Goal: Transaction & Acquisition: Purchase product/service

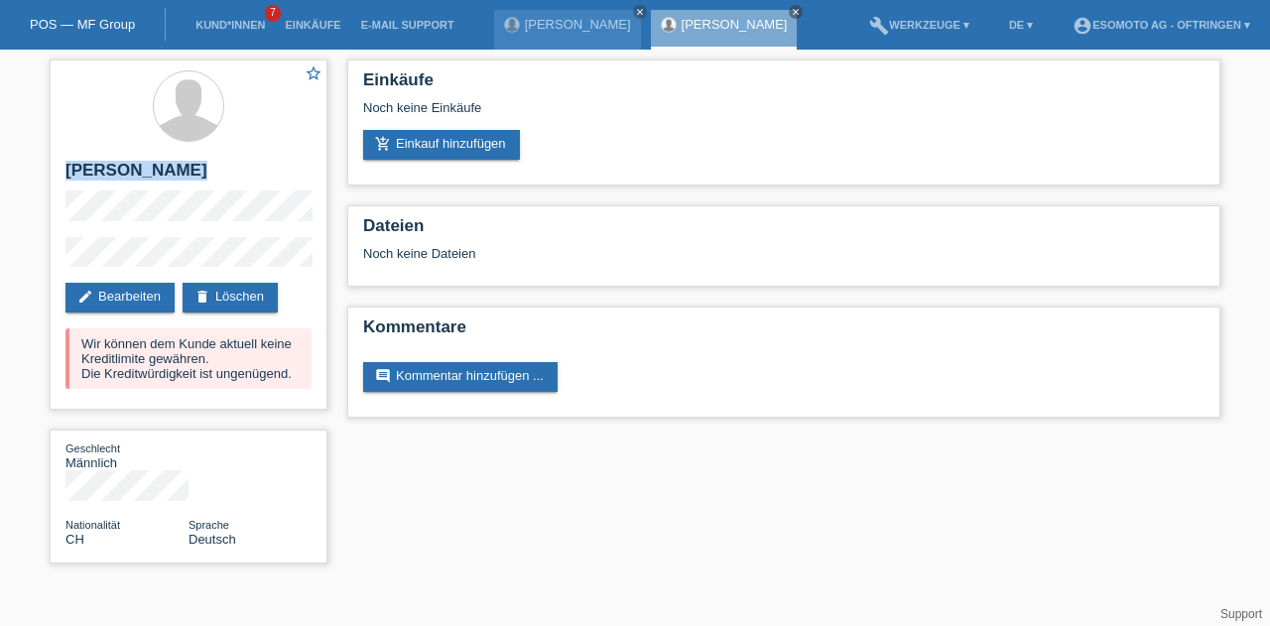
click at [241, 28] on link "Kund*innen" at bounding box center [230, 25] width 89 height 12
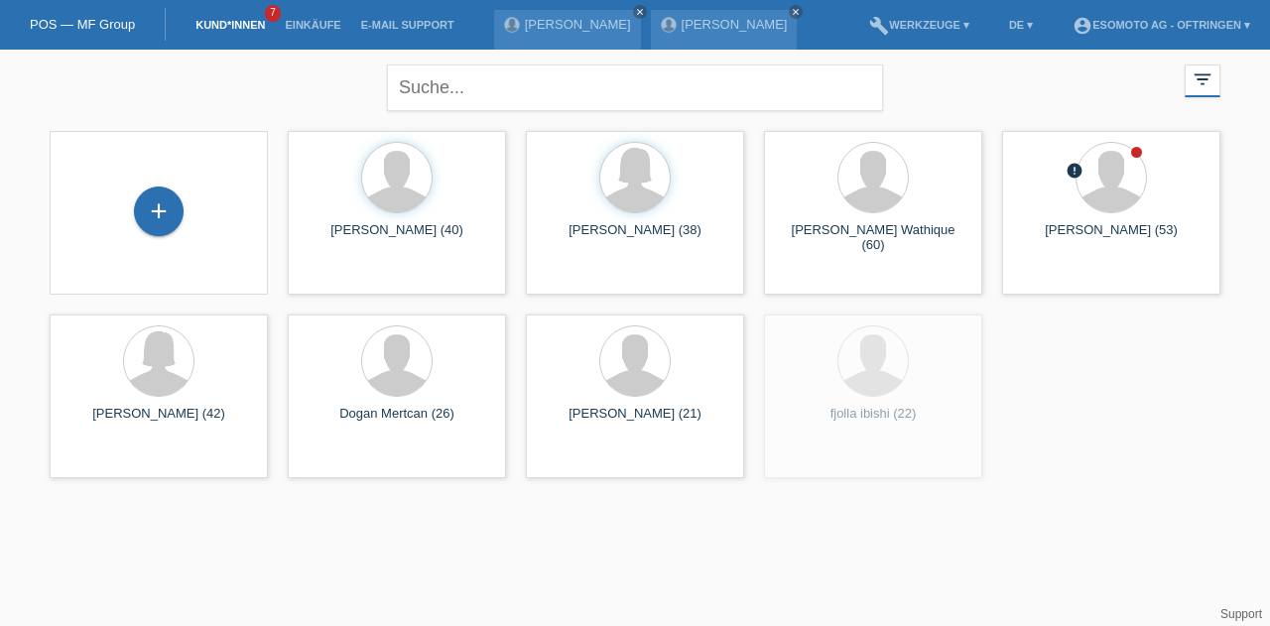
click at [177, 204] on div "+" at bounding box center [159, 212] width 50 height 50
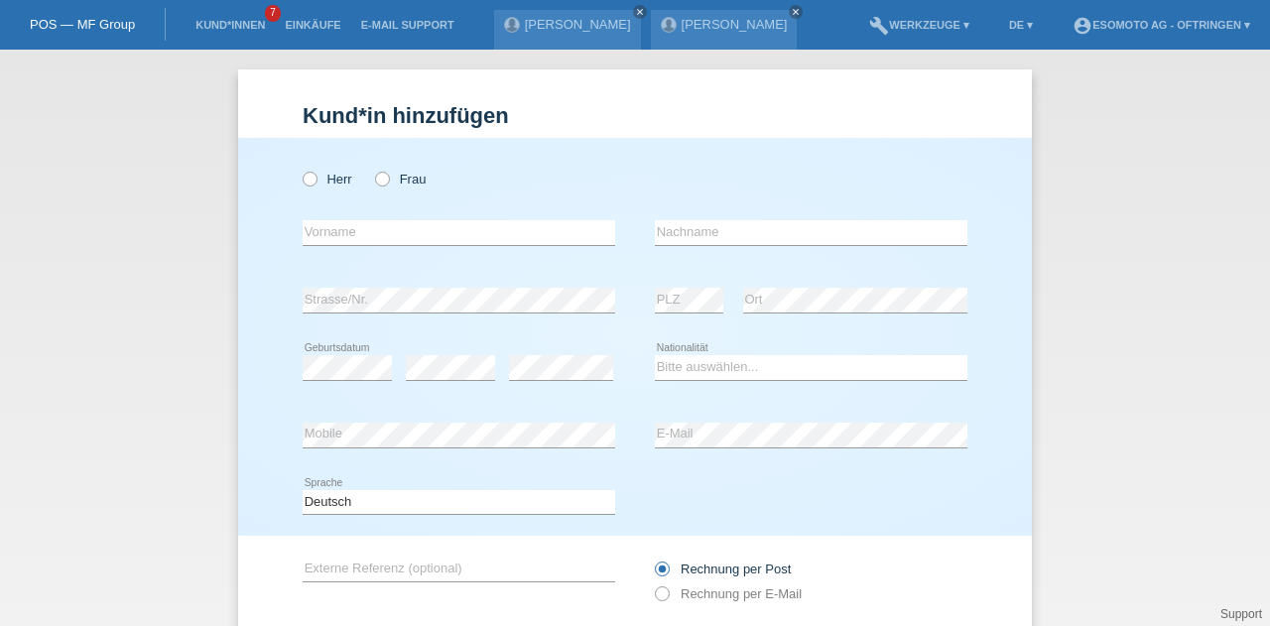
click at [300, 169] on icon at bounding box center [300, 169] width 0 height 0
click at [303, 175] on input "Herr" at bounding box center [309, 178] width 13 height 13
radio input "true"
click at [329, 222] on input "text" at bounding box center [459, 232] width 313 height 25
type input "Mustaf"
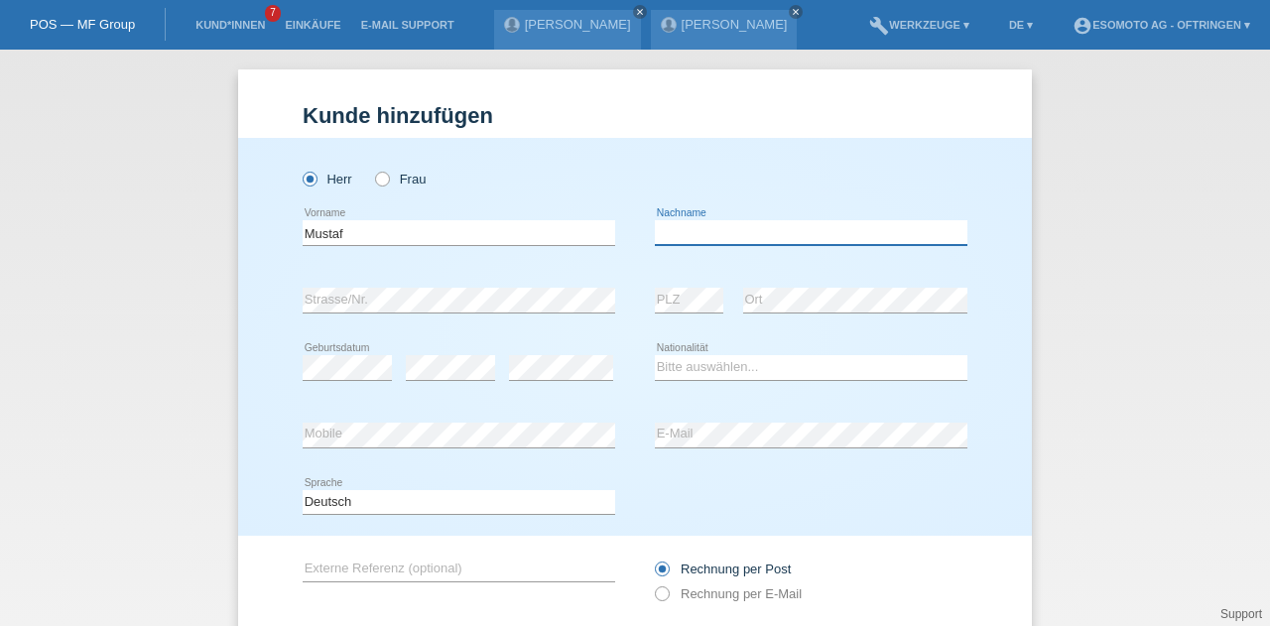
click at [696, 233] on input "text" at bounding box center [811, 232] width 313 height 25
type input "Beciri"
click at [699, 372] on select "Bitte auswählen... Schweiz Deutschland Liechtenstein Österreich ------------ Af…" at bounding box center [811, 367] width 313 height 24
select select "CH"
click at [655, 355] on select "Bitte auswählen... Schweiz Deutschland Liechtenstein Österreich ------------ Af…" at bounding box center [811, 367] width 313 height 24
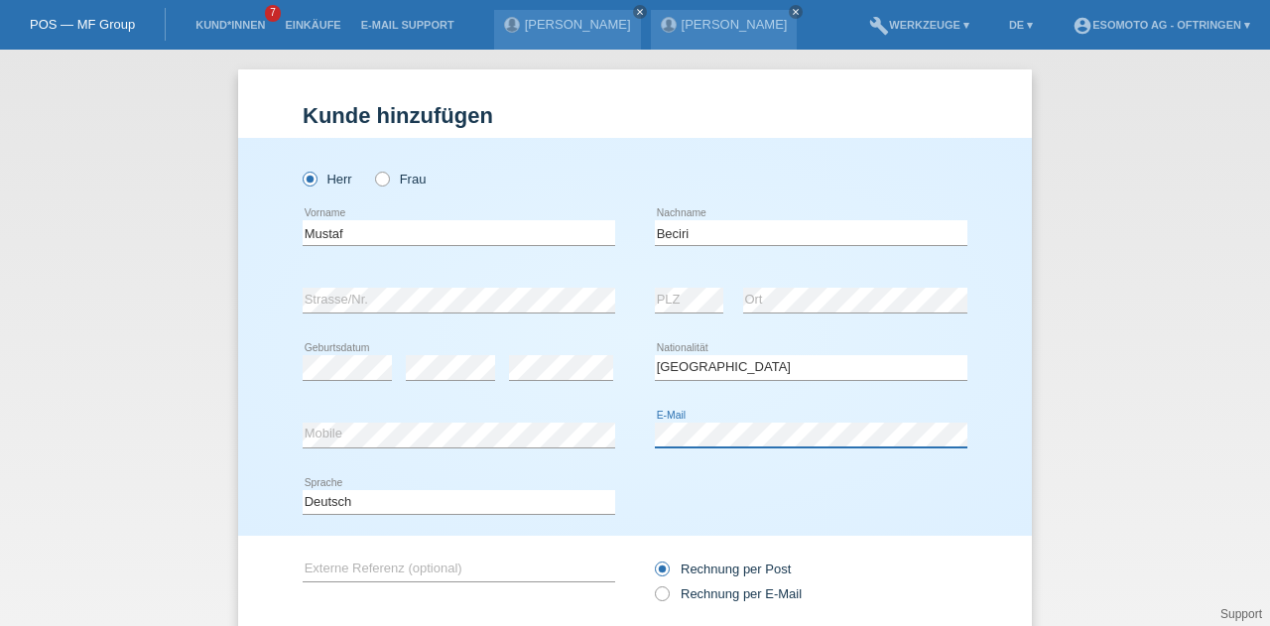
scroll to position [135, 0]
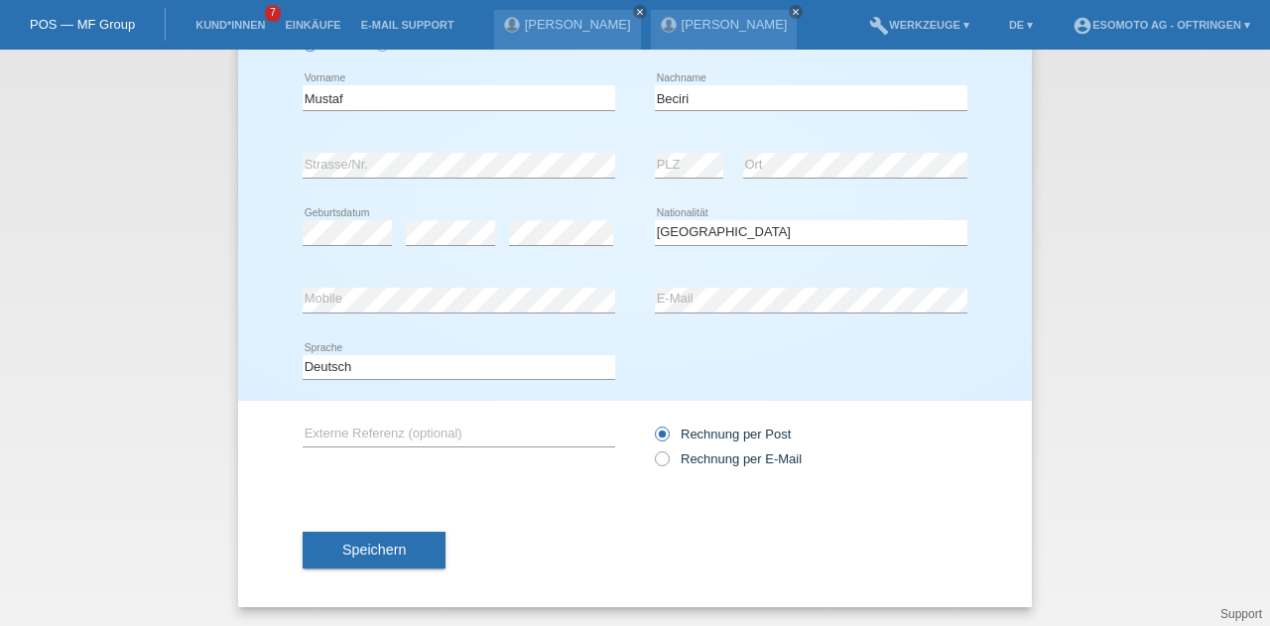
click at [657, 467] on input "Rechnung per E-Mail" at bounding box center [661, 464] width 13 height 25
radio input "true"
click at [397, 552] on span "Speichern" at bounding box center [374, 550] width 64 height 16
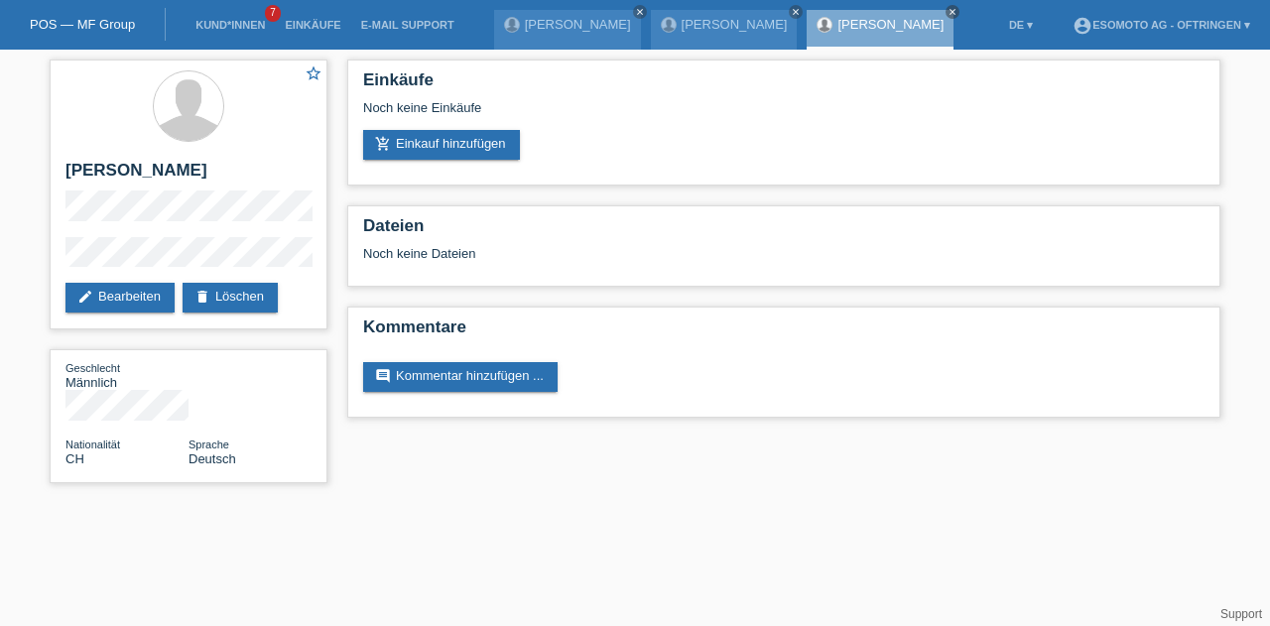
click at [407, 126] on div "Noch keine Einkäufe" at bounding box center [783, 115] width 841 height 30
click at [406, 147] on link "add_shopping_cart Einkauf hinzufügen" at bounding box center [441, 145] width 157 height 30
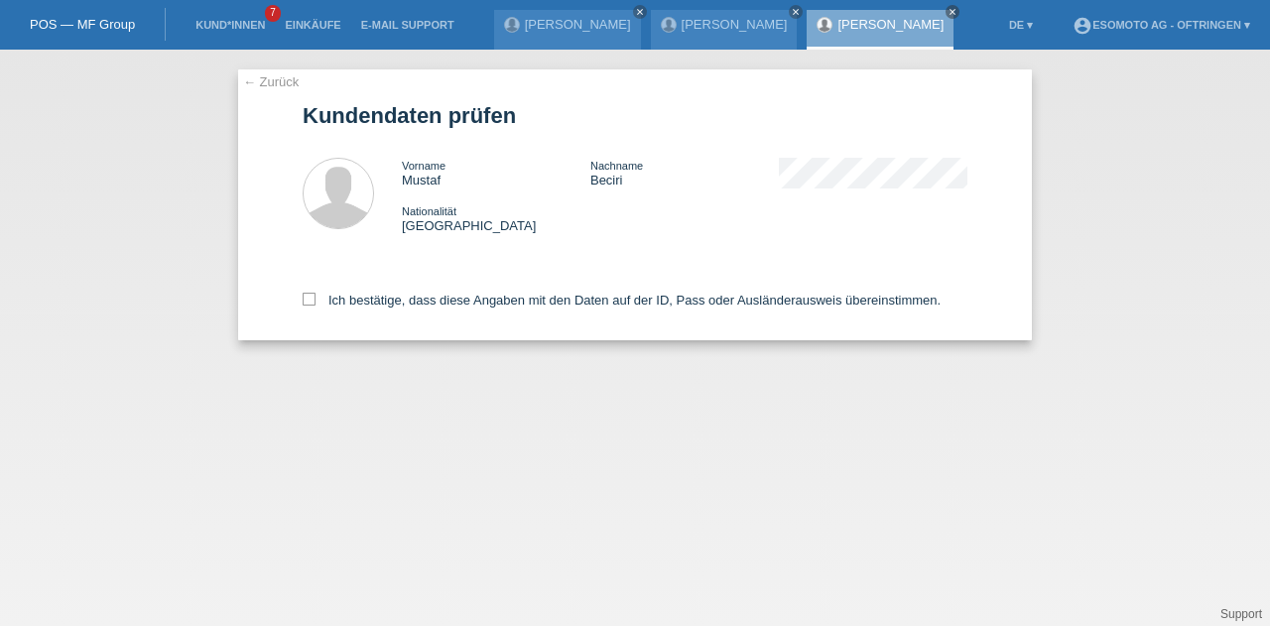
click at [310, 293] on icon at bounding box center [309, 299] width 13 height 13
click at [310, 293] on input "Ich bestätige, dass diese Angaben mit den Daten auf der ID, Pass oder Ausländer…" at bounding box center [309, 299] width 13 height 13
checkbox input "true"
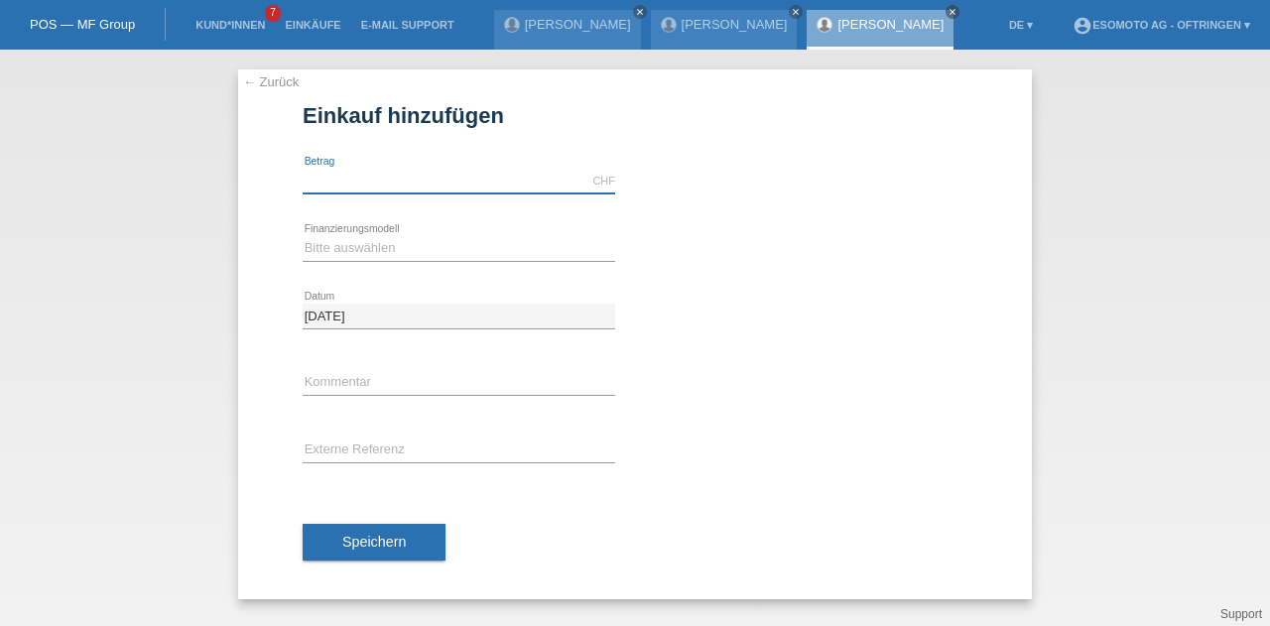
click at [381, 180] on input "text" at bounding box center [459, 181] width 313 height 25
type input "2440.00"
click at [341, 249] on select "Bitte auswählen Fixe Raten Kauf auf Rechnung mit Teilzahlungsoption" at bounding box center [459, 248] width 313 height 24
select select "69"
click at [303, 236] on select "Bitte auswählen Fixe Raten Kauf auf Rechnung mit Teilzahlungsoption" at bounding box center [459, 248] width 313 height 24
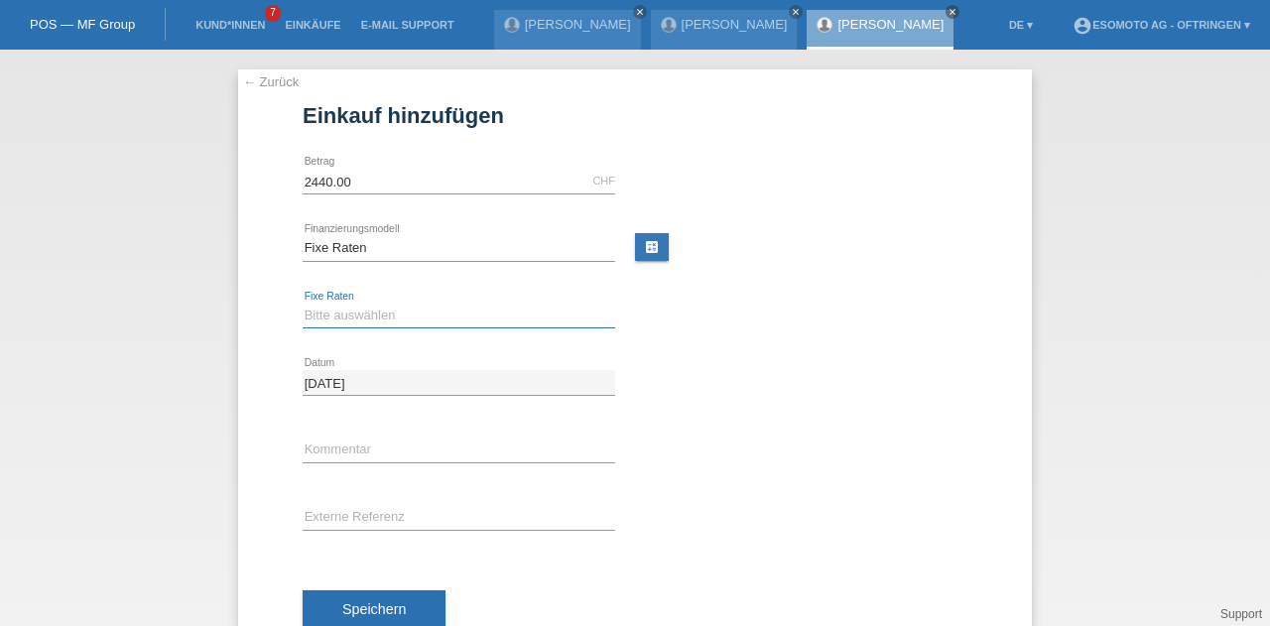
click at [338, 307] on select "Bitte auswählen 12 Raten 24 Raten 36 Raten 48 Raten" at bounding box center [459, 316] width 313 height 24
select select "139"
click at [303, 304] on select "Bitte auswählen 12 Raten 24 Raten 36 Raten 48 Raten" at bounding box center [459, 316] width 313 height 24
click at [371, 601] on span "Speichern" at bounding box center [374, 609] width 64 height 16
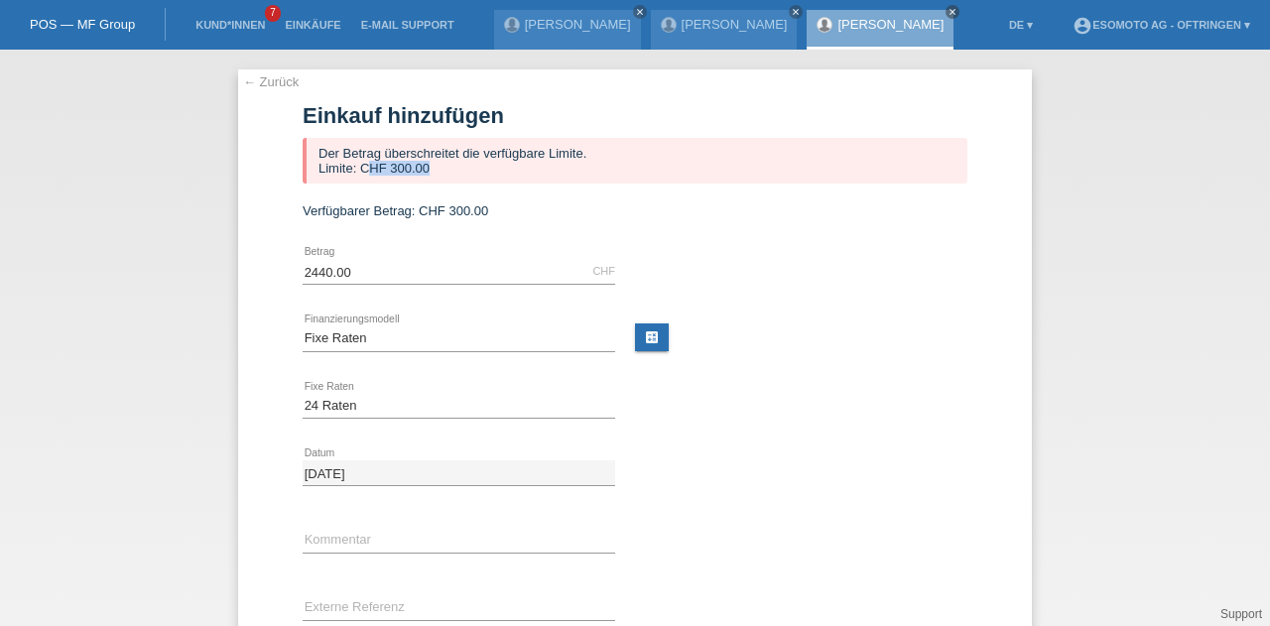
drag, startPoint x: 429, startPoint y: 169, endPoint x: 359, endPoint y: 178, distance: 70.0
click at [359, 178] on div "Der Betrag überschreitet die verfügbare Limite. Limite: CHF 300.00" at bounding box center [635, 161] width 665 height 46
click at [514, 194] on form "Einkauf hinzufügen Der Betrag überschreitet die verfügbare Limite. Limite: CHF …" at bounding box center [635, 430] width 665 height 654
click at [245, 84] on link "← Zurück" at bounding box center [271, 81] width 56 height 15
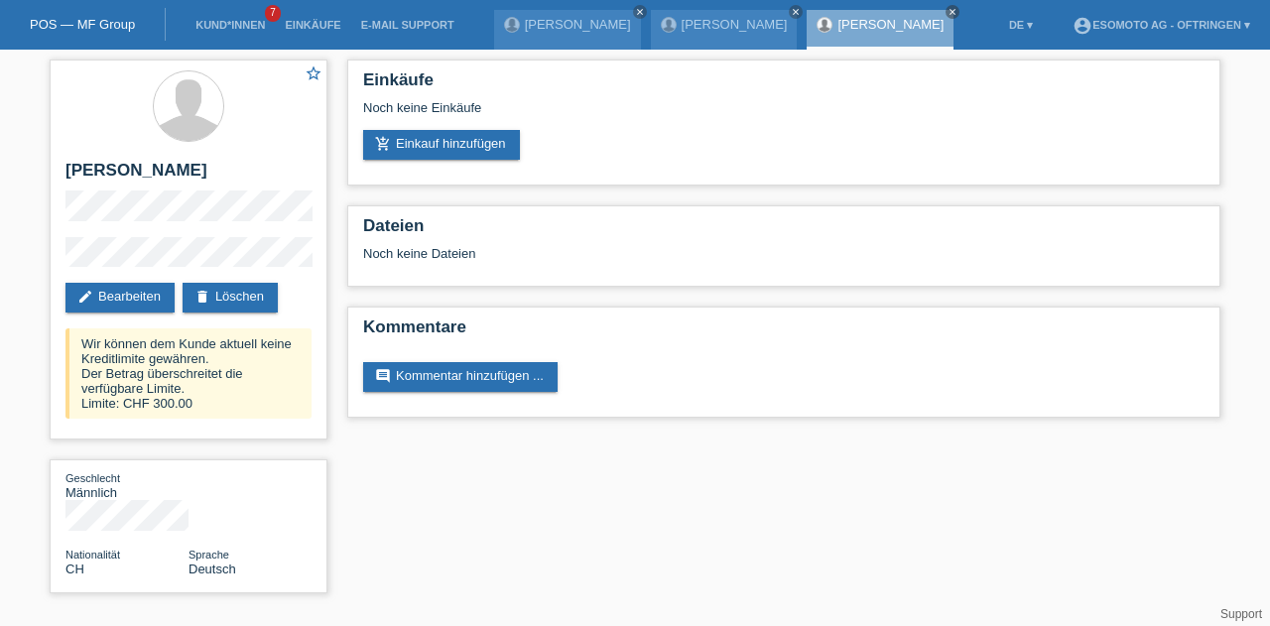
click at [248, 32] on li "Kund*innen 7" at bounding box center [230, 25] width 89 height 51
click at [244, 18] on li "Kund*innen 7" at bounding box center [230, 25] width 89 height 51
click at [237, 19] on link "Kund*innen" at bounding box center [230, 25] width 89 height 12
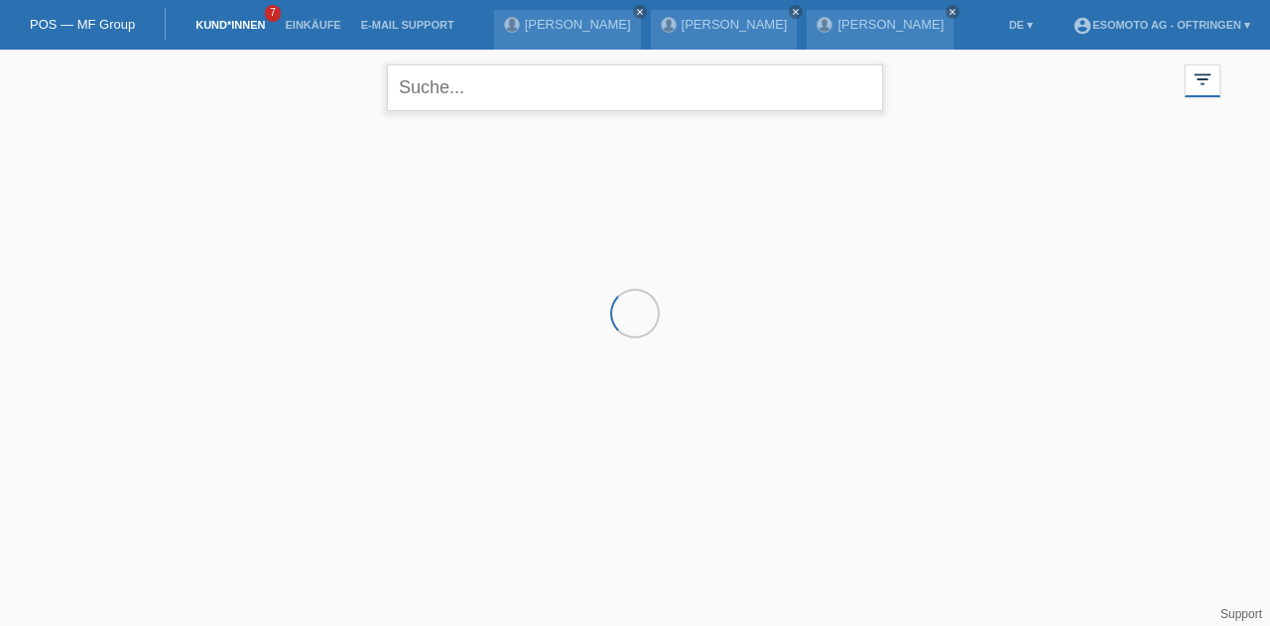
click at [470, 86] on input "text" at bounding box center [635, 88] width 496 height 47
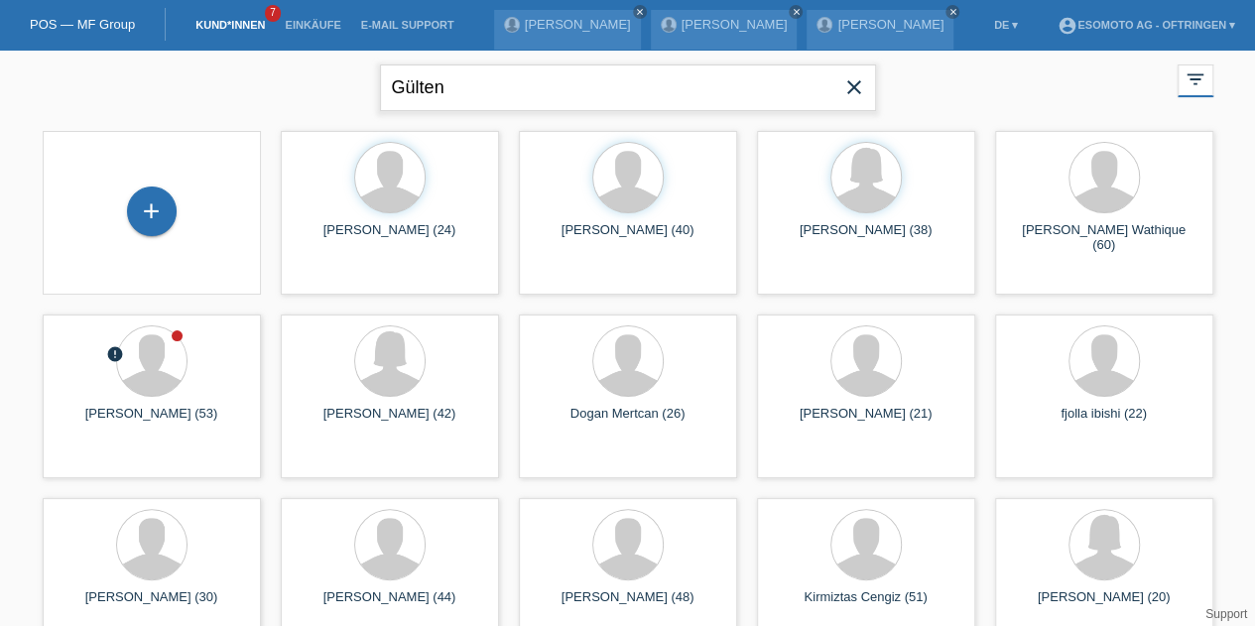
type input "Gülten"
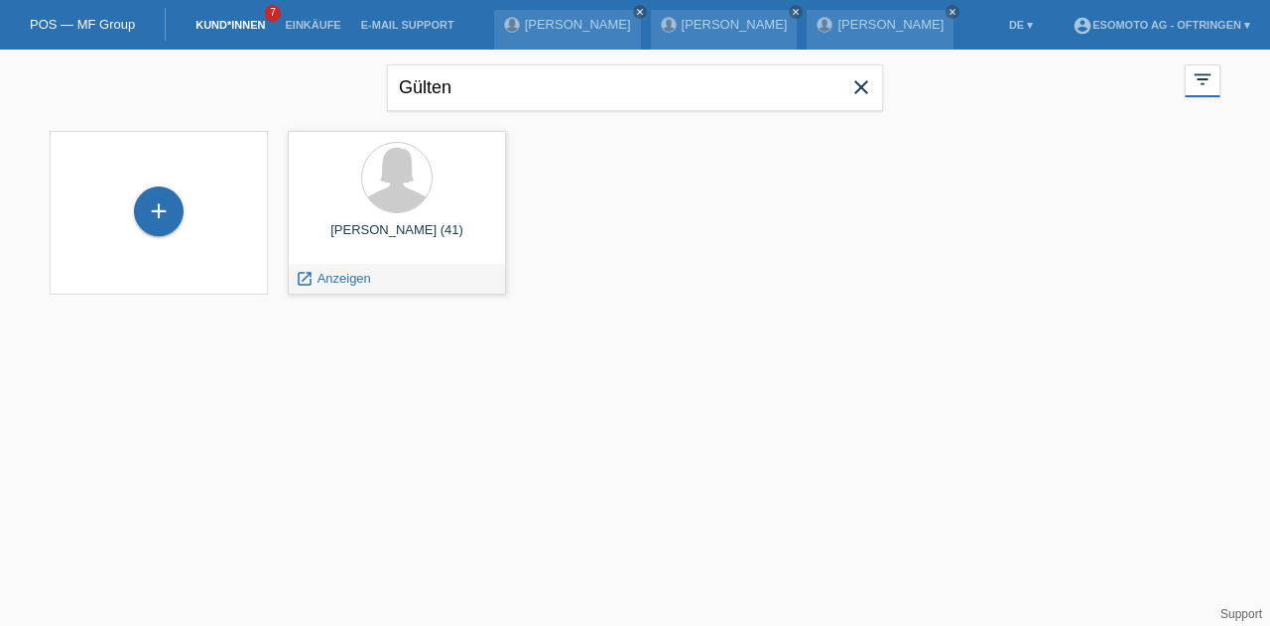
click at [340, 276] on span "Anzeigen" at bounding box center [345, 278] width 54 height 15
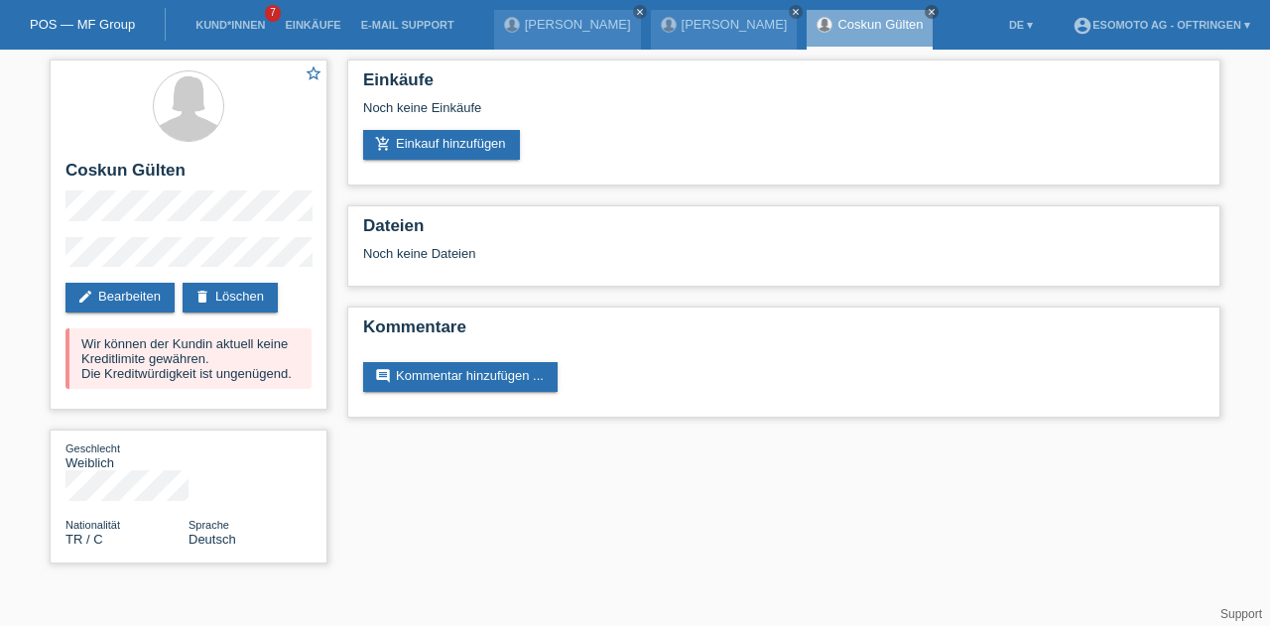
click at [85, 20] on link "POS — MF Group" at bounding box center [82, 24] width 105 height 15
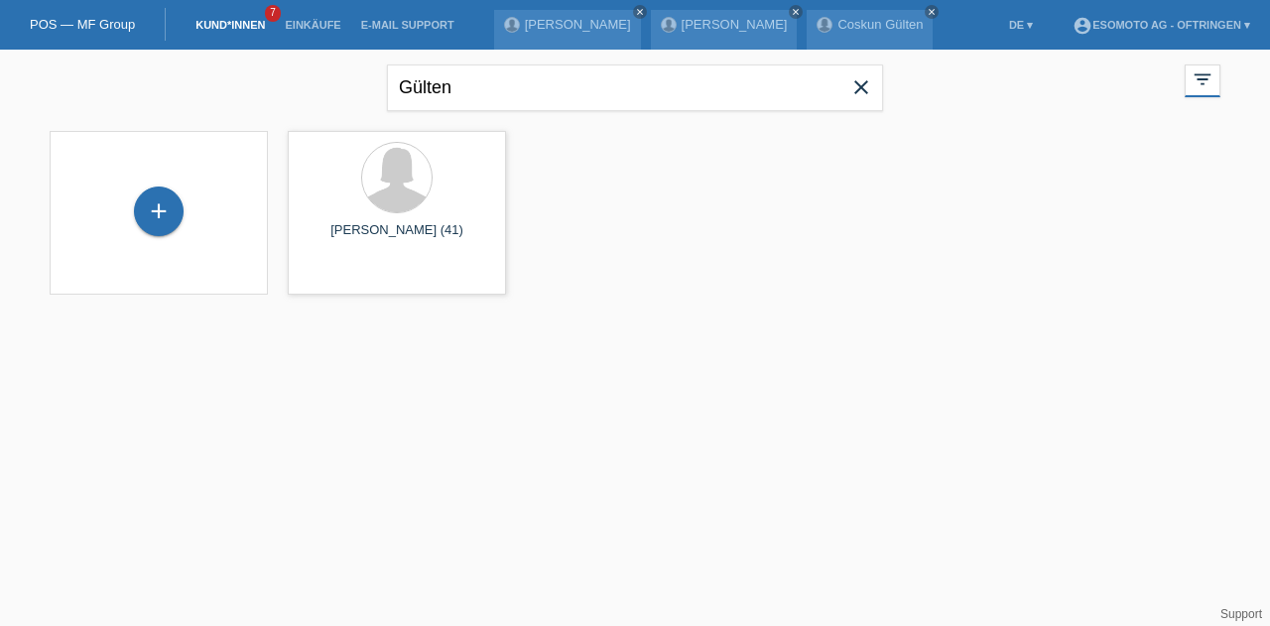
click at [379, 209] on div at bounding box center [396, 177] width 71 height 71
drag, startPoint x: 379, startPoint y: 209, endPoint x: 365, endPoint y: 273, distance: 65.0
click at [365, 273] on span "Anzeigen" at bounding box center [345, 278] width 54 height 15
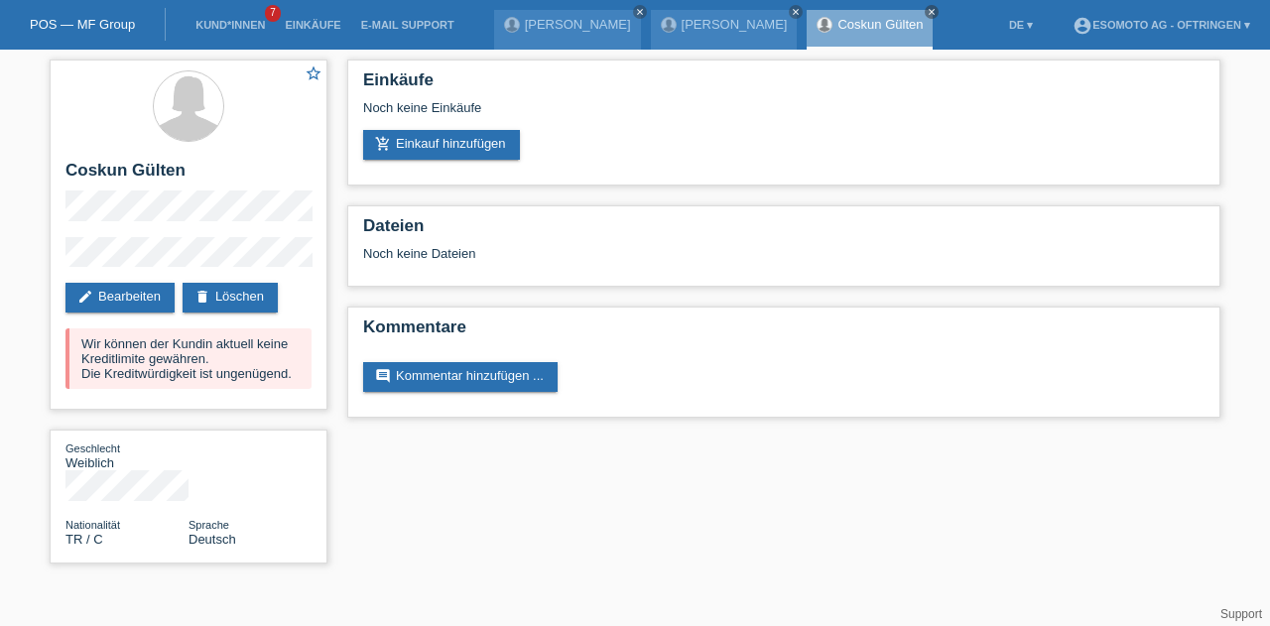
click at [455, 148] on link "add_shopping_cart Einkauf hinzufügen" at bounding box center [441, 145] width 157 height 30
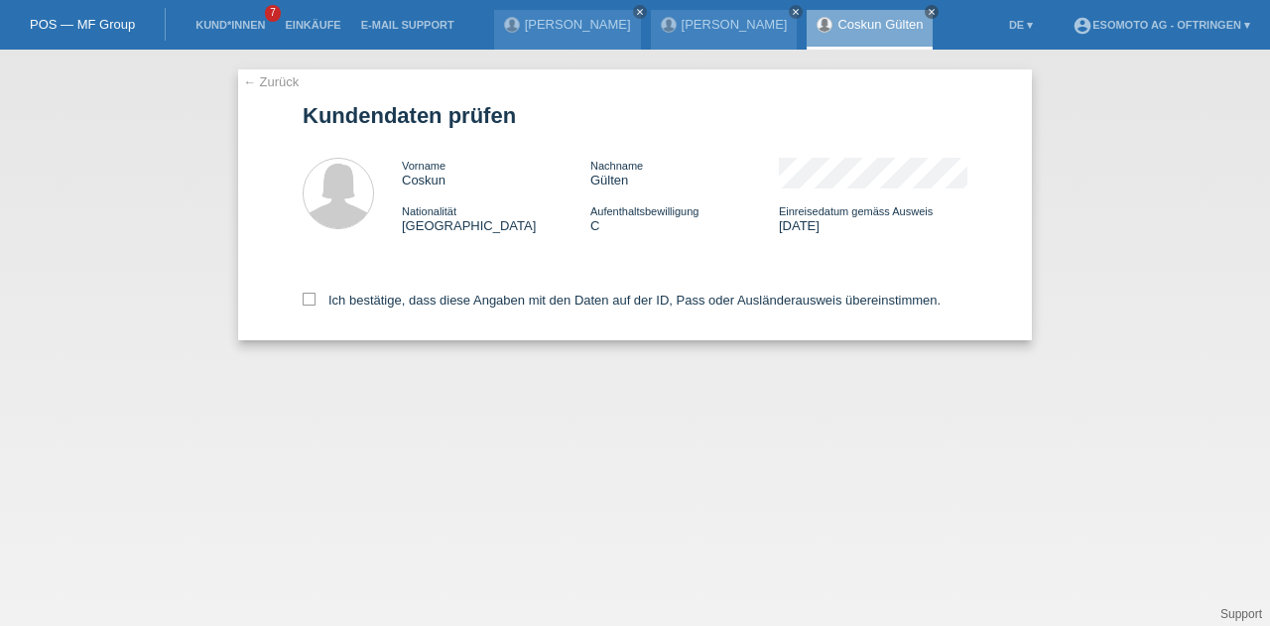
click at [303, 284] on div "Ich bestätige, dass diese Angaben mit den Daten auf der ID, Pass oder Ausländer…" at bounding box center [635, 296] width 665 height 87
click at [304, 295] on icon at bounding box center [309, 299] width 13 height 13
click at [304, 295] on input "Ich bestätige, dass diese Angaben mit den Daten auf der ID, Pass oder Ausländer…" at bounding box center [309, 299] width 13 height 13
checkbox input "true"
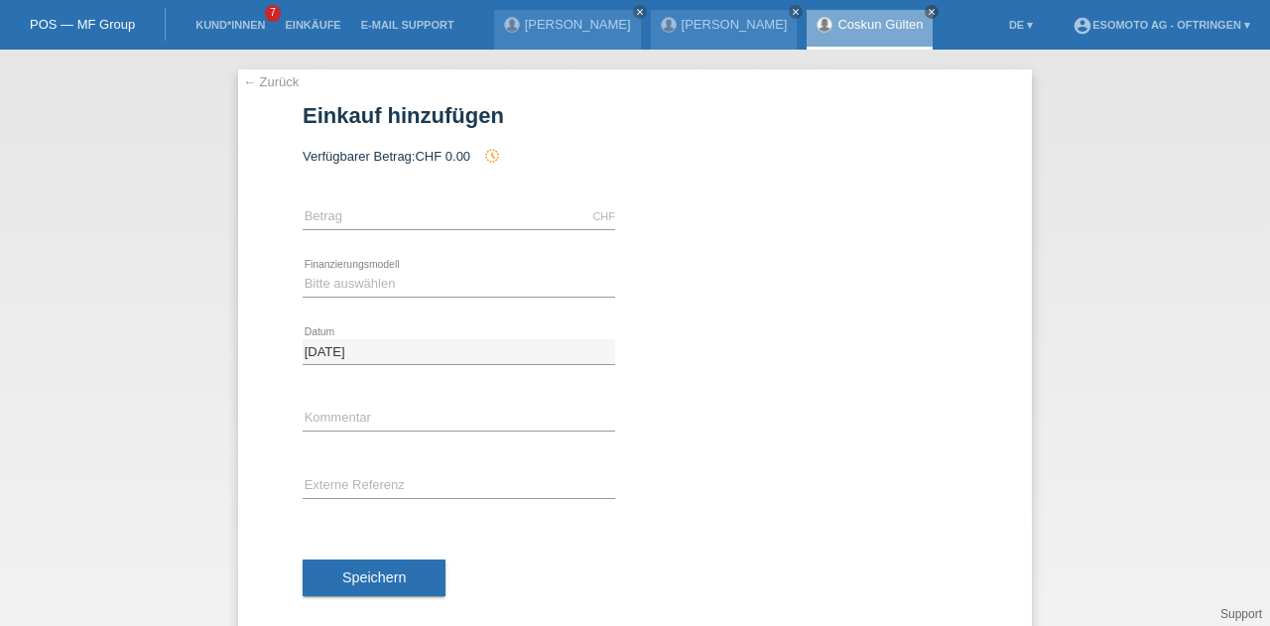
drag, startPoint x: 497, startPoint y: 153, endPoint x: 437, endPoint y: 150, distance: 60.6
click at [437, 150] on div "Verfügbarer Betrag: CHF 0.00 history_toggle_off" at bounding box center [635, 156] width 665 height 16
click at [403, 220] on input "text" at bounding box center [459, 216] width 313 height 25
type input "1000.00"
click at [346, 280] on select "Bitte auswählen Fixe Raten Kauf auf Rechnung mit Teilzahlungsoption" at bounding box center [459, 284] width 313 height 24
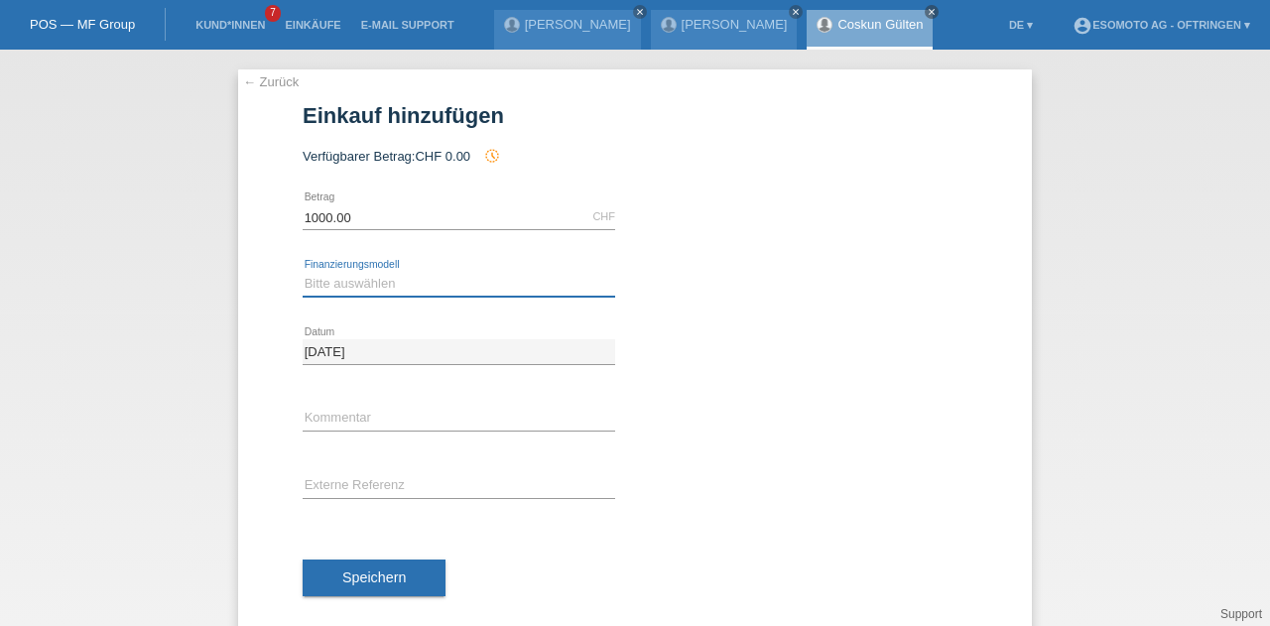
select select "69"
click at [303, 272] on select "Bitte auswählen Fixe Raten Kauf auf Rechnung mit Teilzahlungsoption" at bounding box center [459, 284] width 313 height 24
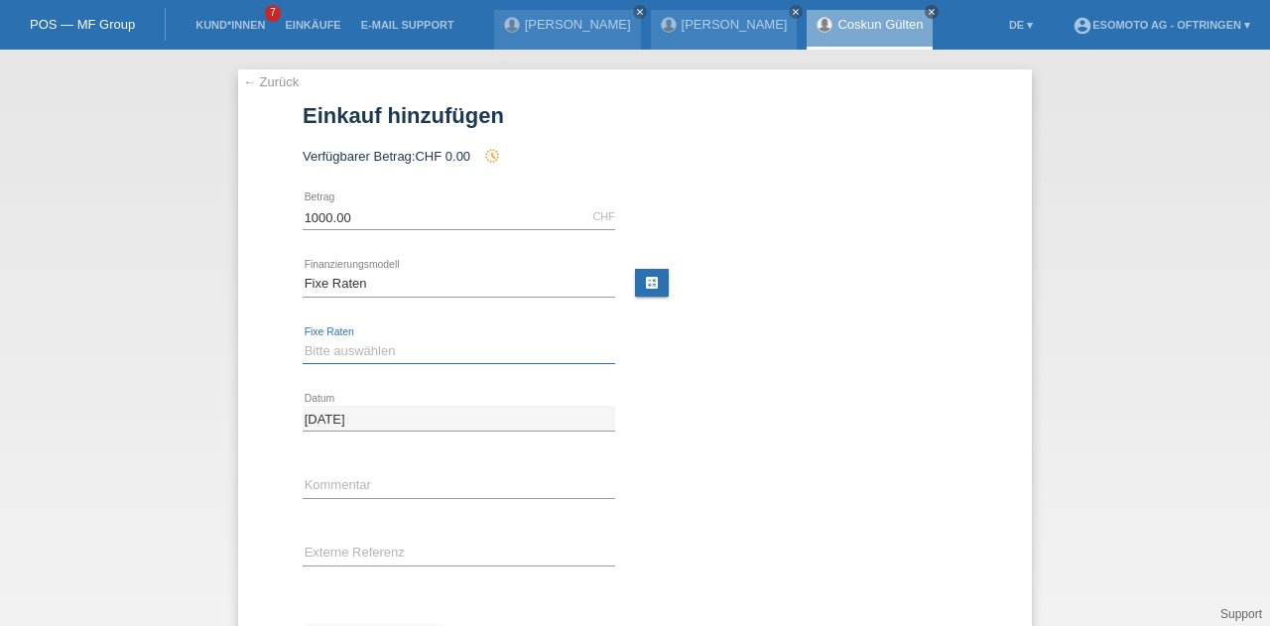
click at [343, 341] on select "Bitte auswählen 12 Raten 24 Raten 36 Raten 48 Raten" at bounding box center [459, 351] width 313 height 24
select select "138"
click at [303, 339] on select "Bitte auswählen 12 Raten 24 Raten 36 Raten 48 Raten" at bounding box center [459, 351] width 313 height 24
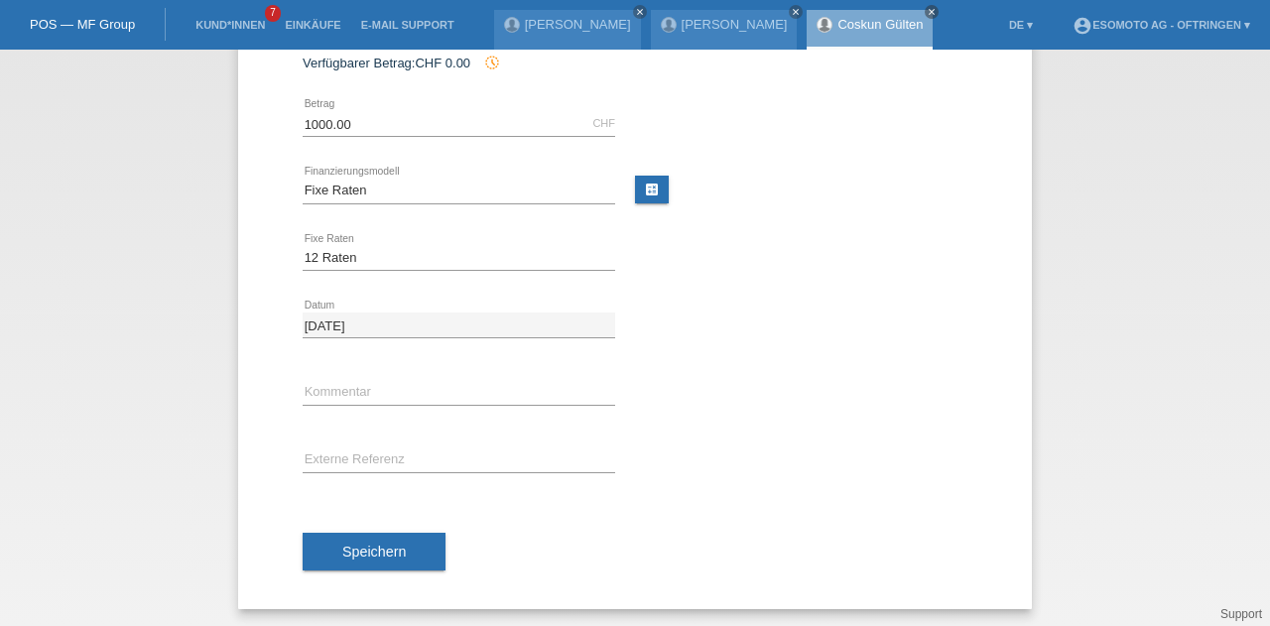
click at [364, 547] on span "Speichern" at bounding box center [374, 552] width 64 height 16
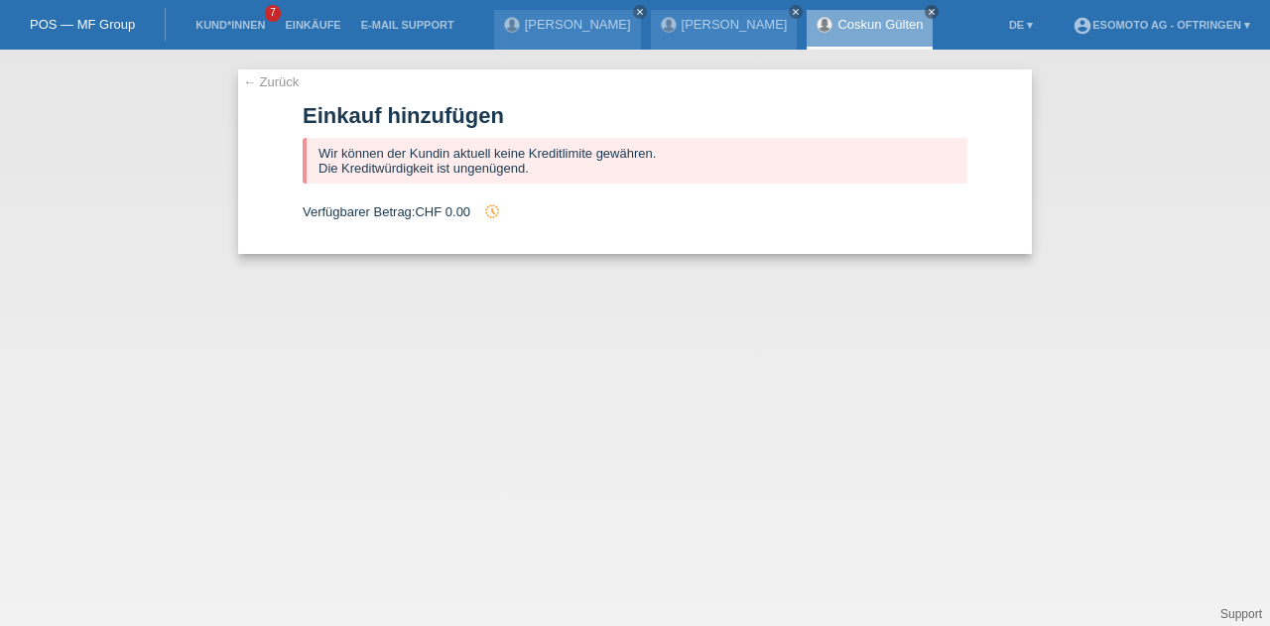
scroll to position [0, 0]
click at [262, 81] on link "← Zurück" at bounding box center [271, 81] width 56 height 15
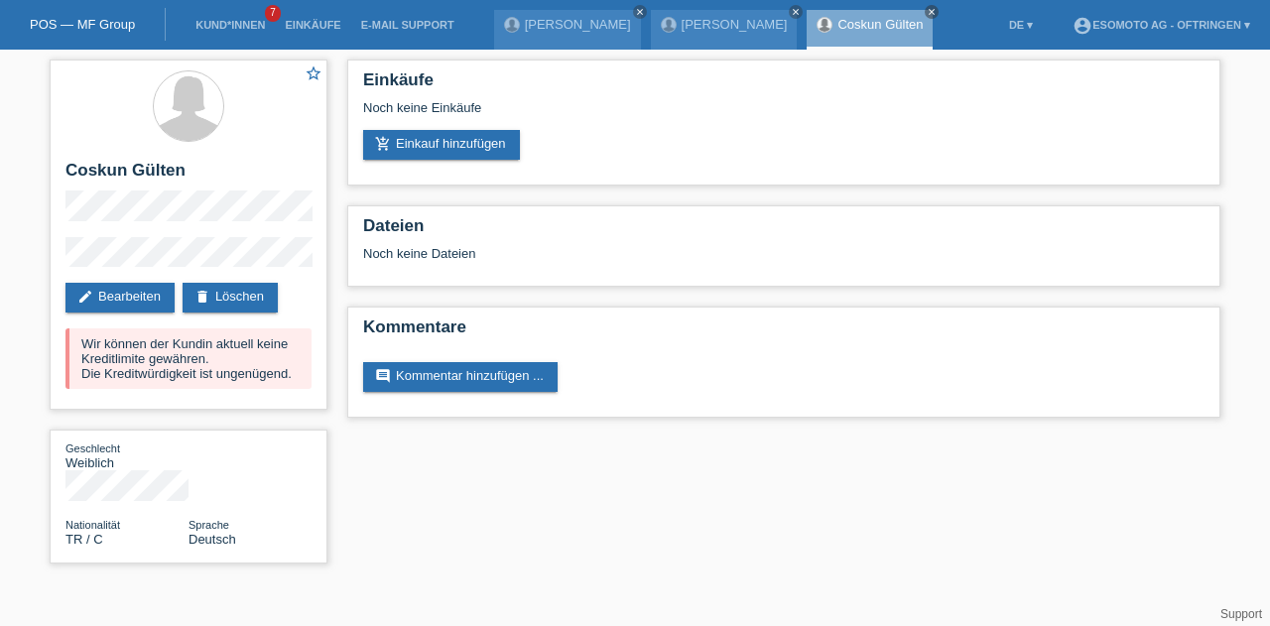
click at [208, 24] on link "Kund*innen" at bounding box center [230, 25] width 89 height 12
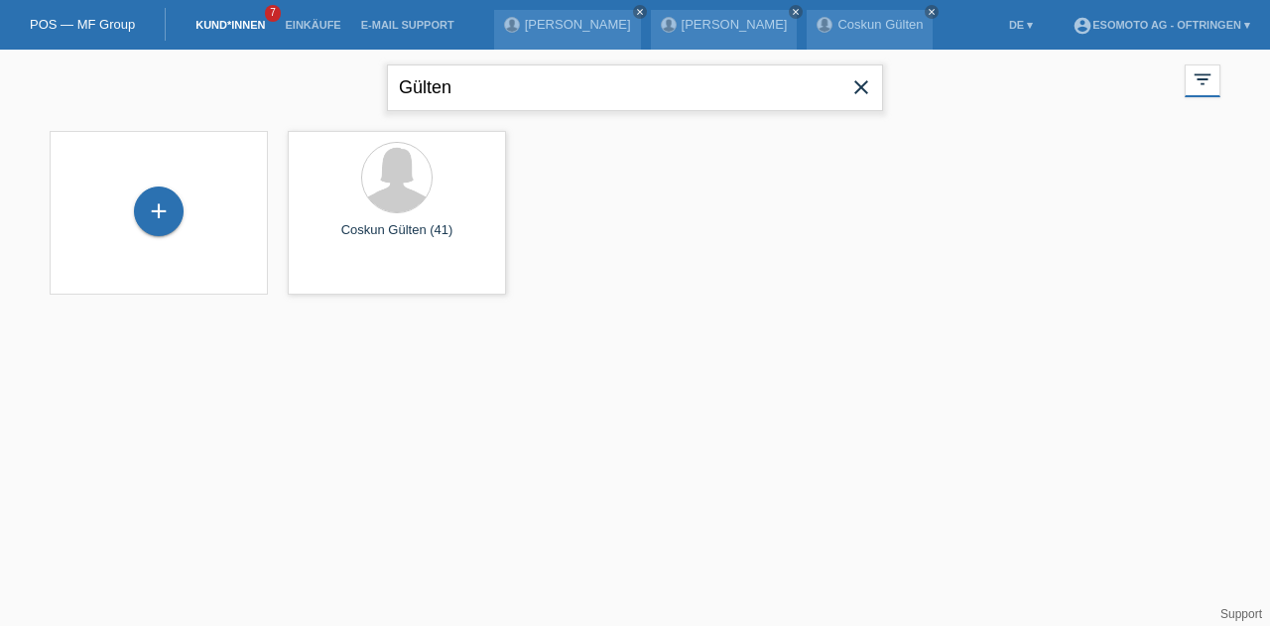
drag, startPoint x: 494, startPoint y: 80, endPoint x: 377, endPoint y: 94, distance: 117.9
click at [377, 94] on div "Gülten close filter_list view_module Alle Kund*innen anzeigen star Markierte Ku…" at bounding box center [635, 85] width 1191 height 71
type input "[PERSON_NAME]"
click at [417, 100] on input "Gülten" at bounding box center [635, 88] width 496 height 47
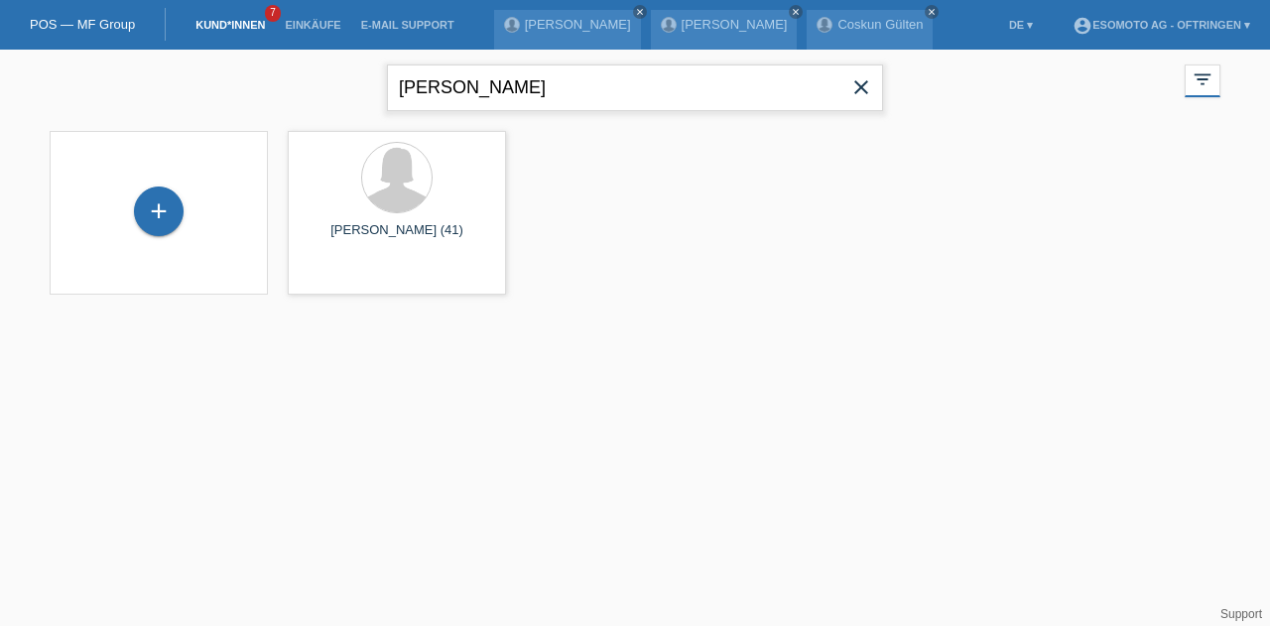
type input "[PERSON_NAME]"
click at [325, 287] on div "launch Anzeigen" at bounding box center [333, 279] width 89 height 30
click at [326, 280] on span "Anzeigen" at bounding box center [345, 278] width 54 height 15
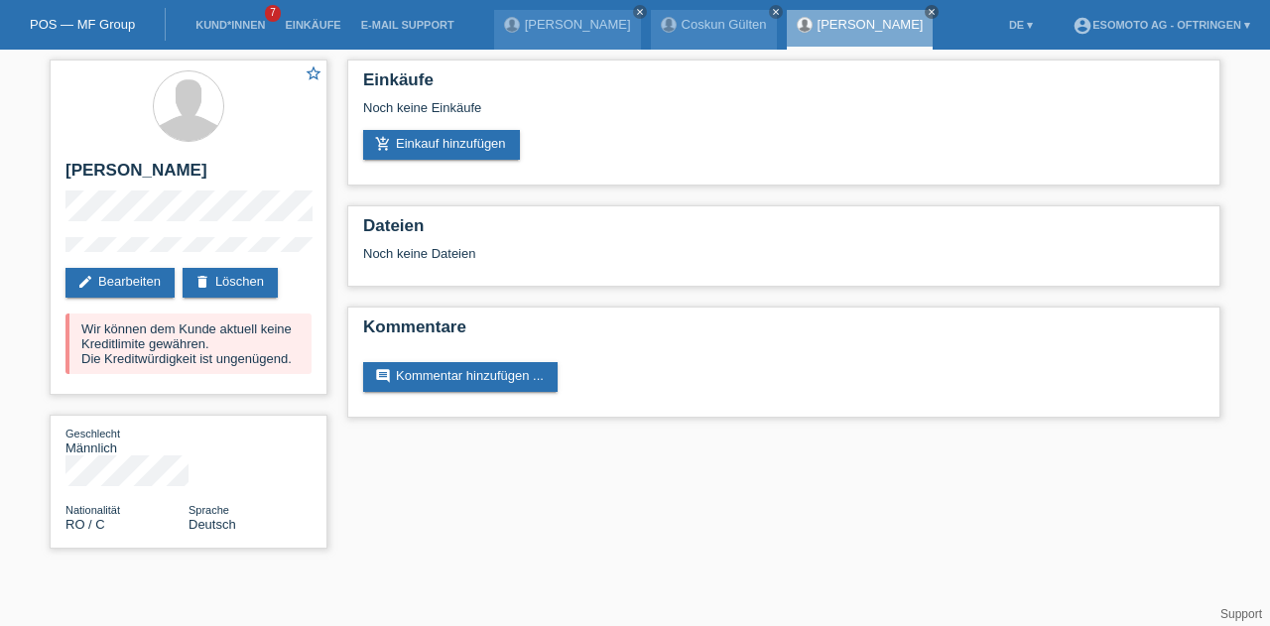
click at [407, 159] on link "add_shopping_cart Einkauf hinzufügen" at bounding box center [441, 145] width 157 height 30
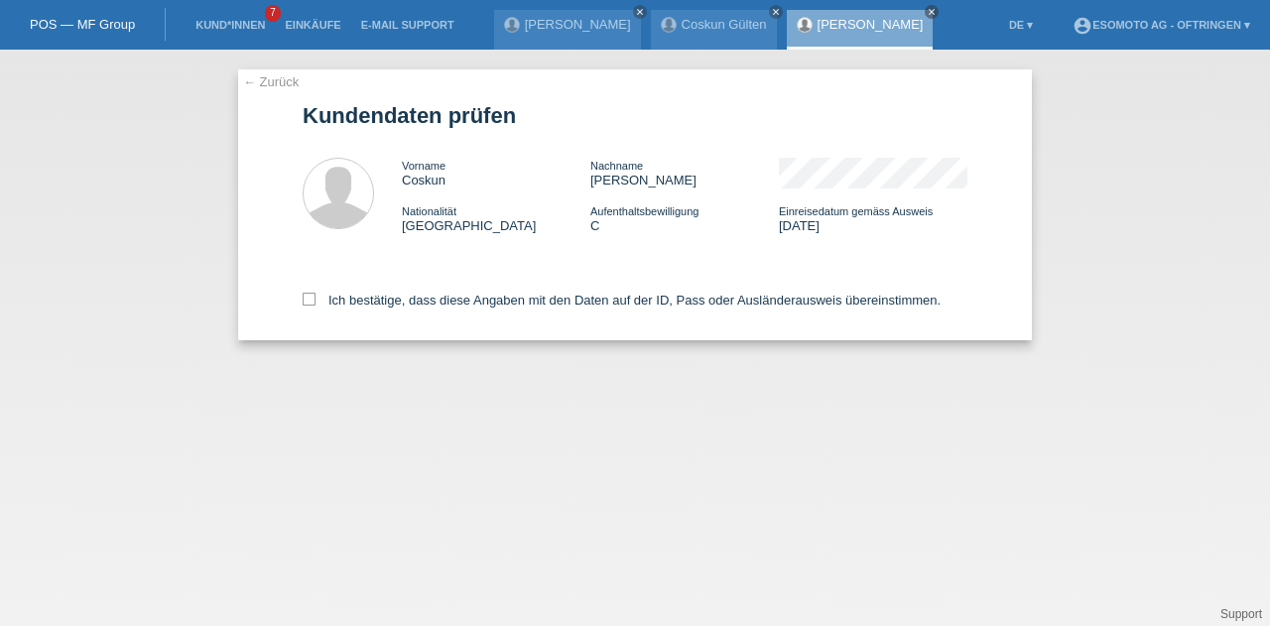
click at [322, 291] on div "Ich bestätige, dass diese Angaben mit den Daten auf der ID, Pass oder Ausländer…" at bounding box center [635, 296] width 665 height 87
click at [315, 299] on icon at bounding box center [309, 299] width 13 height 13
click at [315, 299] on input "Ich bestätige, dass diese Angaben mit den Daten auf der ID, Pass oder Ausländer…" at bounding box center [309, 299] width 13 height 13
checkbox input "true"
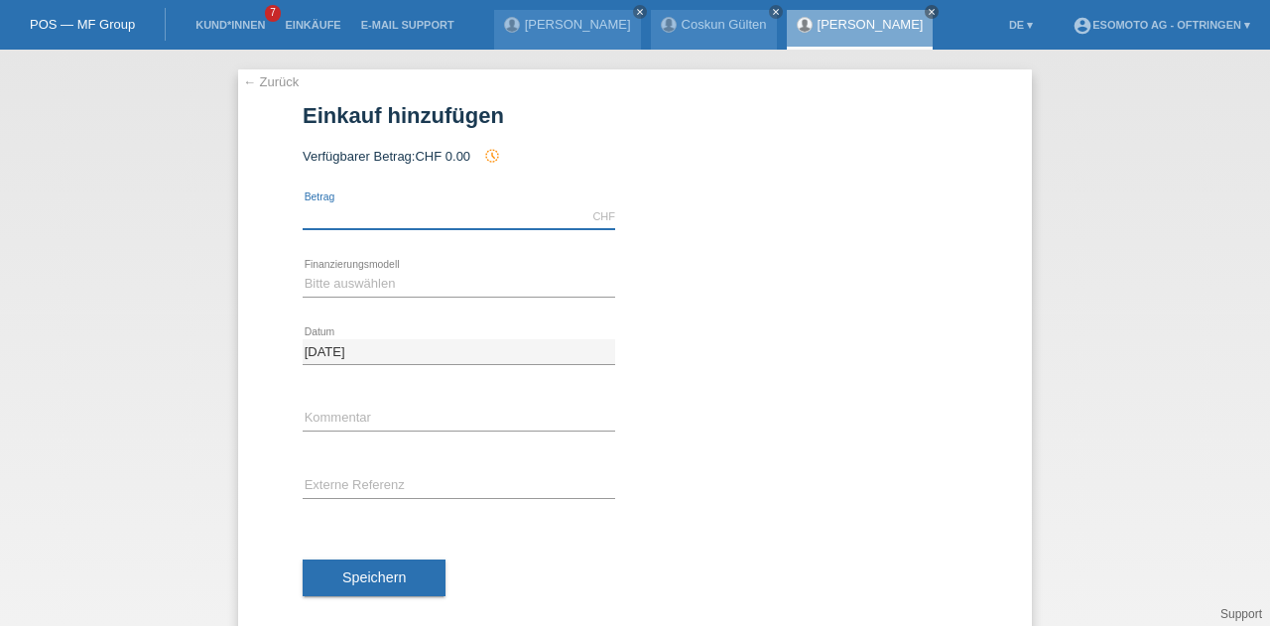
click at [330, 213] on input "text" at bounding box center [459, 216] width 313 height 25
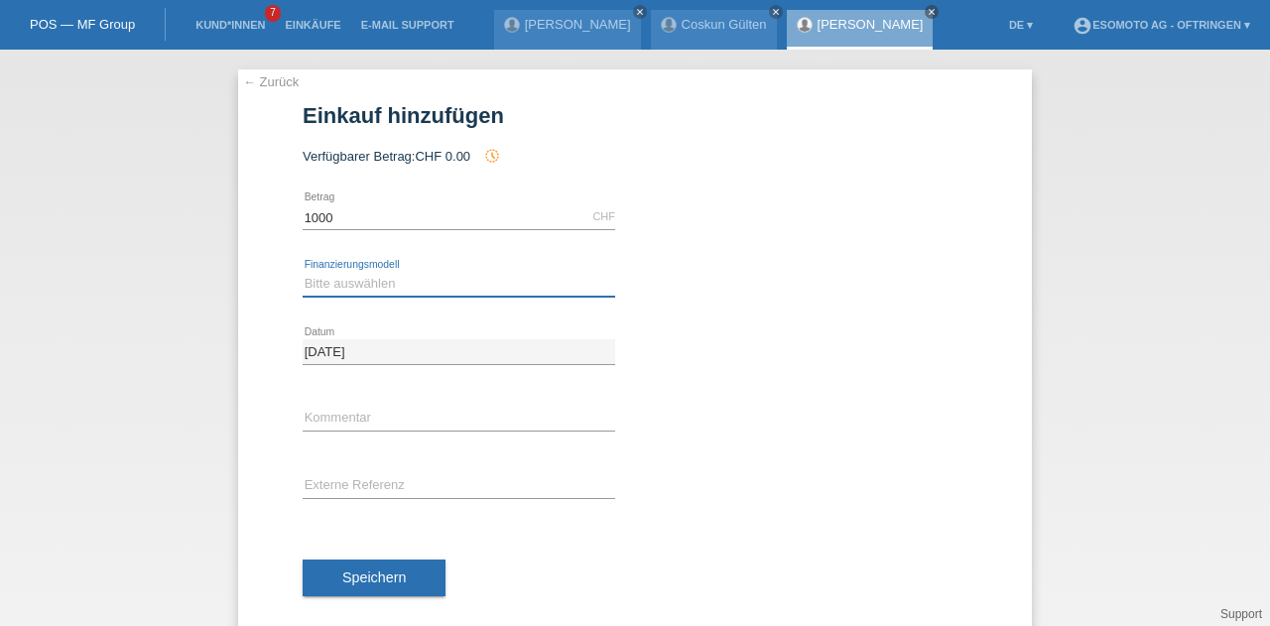
type input "1000.00"
click at [341, 285] on select "Bitte auswählen Fixe Raten Kauf auf Rechnung mit Teilzahlungsoption" at bounding box center [459, 284] width 313 height 24
select select "69"
click at [303, 272] on select "Bitte auswählen Fixe Raten Kauf auf Rechnung mit Teilzahlungsoption" at bounding box center [459, 284] width 313 height 24
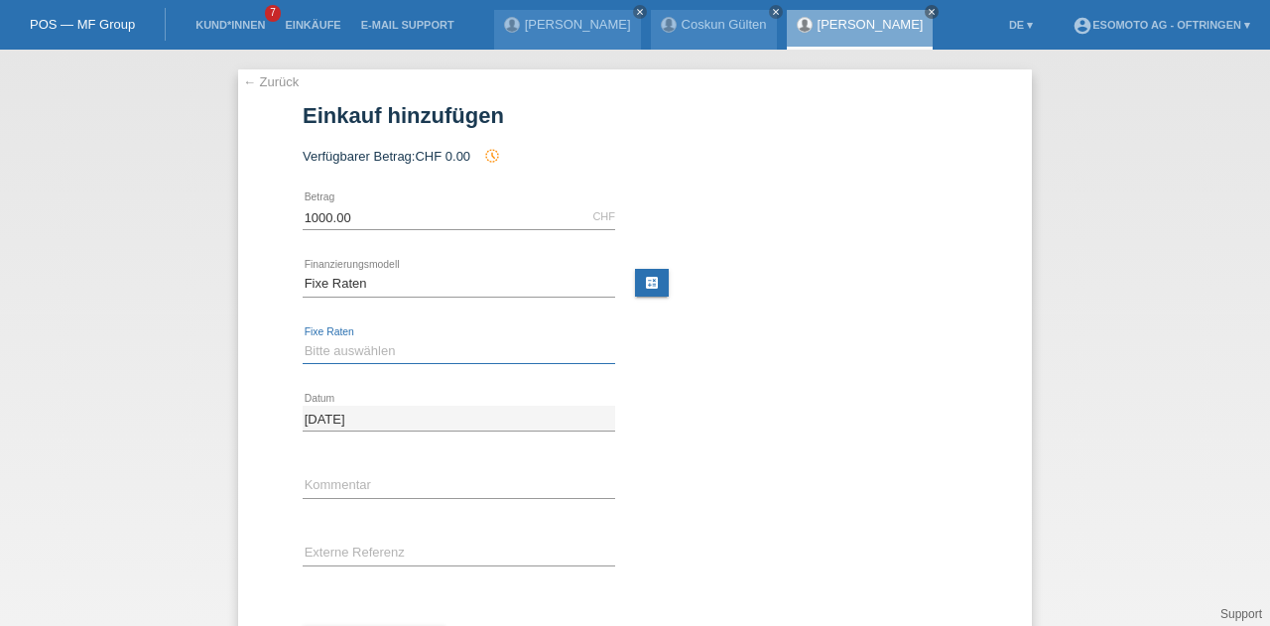
click at [324, 352] on select "Bitte auswählen 12 Raten 24 Raten 36 Raten 48 Raten" at bounding box center [459, 351] width 313 height 24
select select "138"
click at [303, 339] on select "Bitte auswählen 12 Raten 24 Raten 36 Raten 48 Raten" at bounding box center [459, 351] width 313 height 24
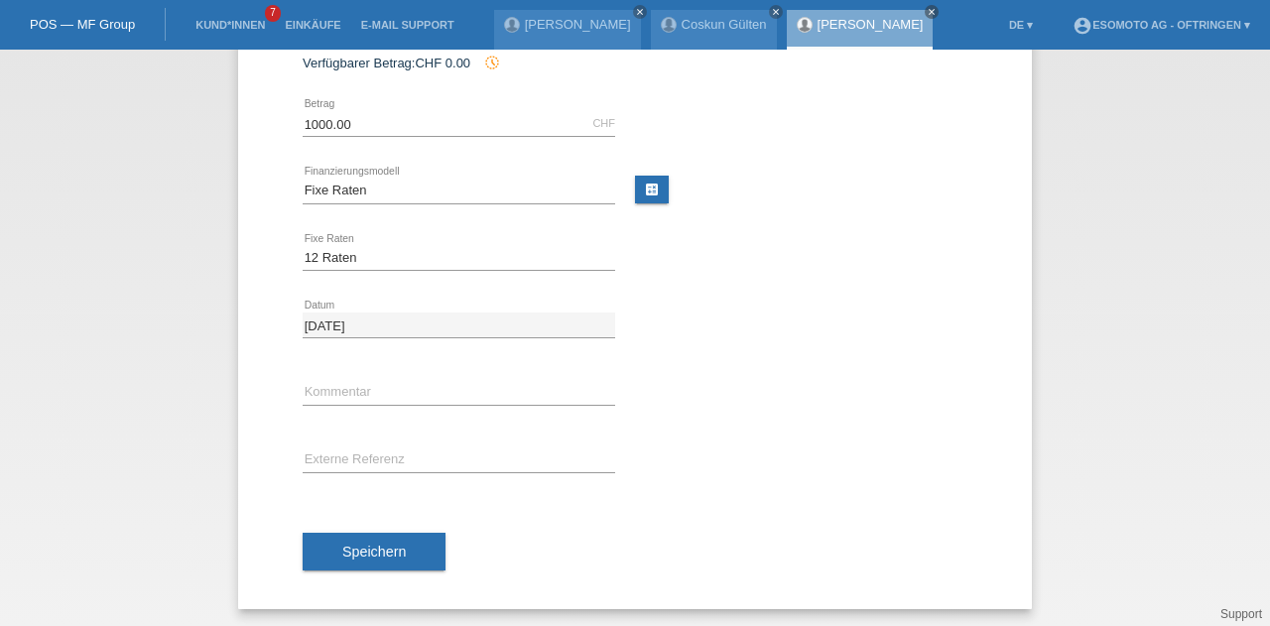
click at [368, 549] on span "Speichern" at bounding box center [374, 552] width 64 height 16
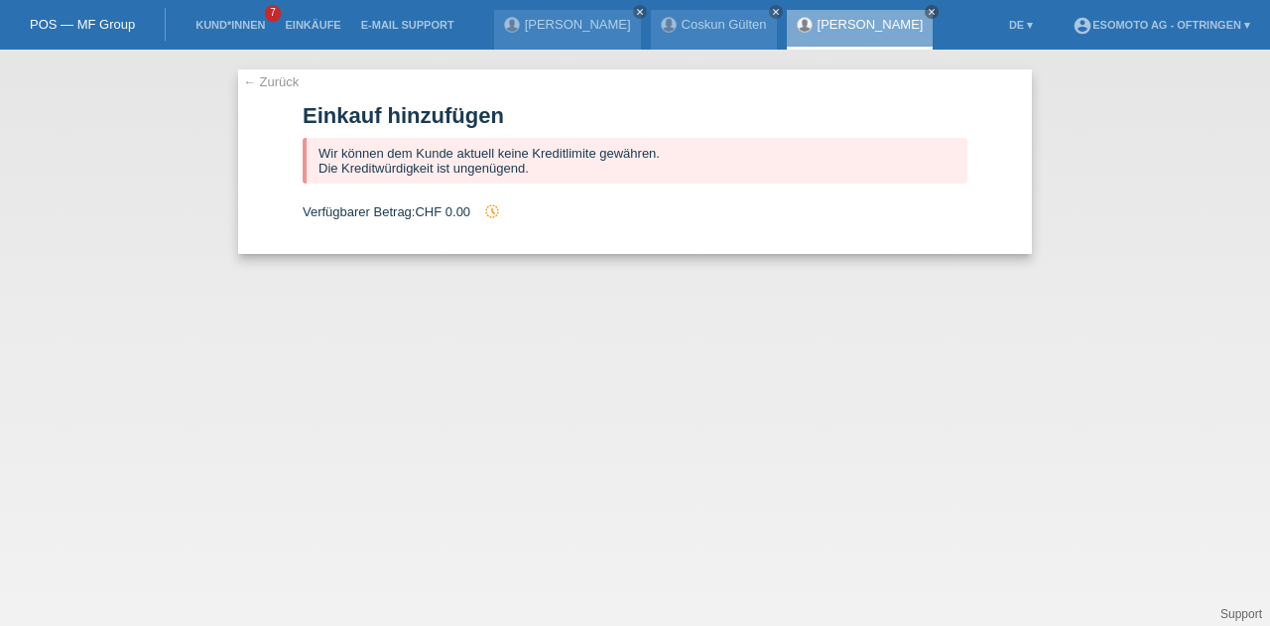
scroll to position [0, 0]
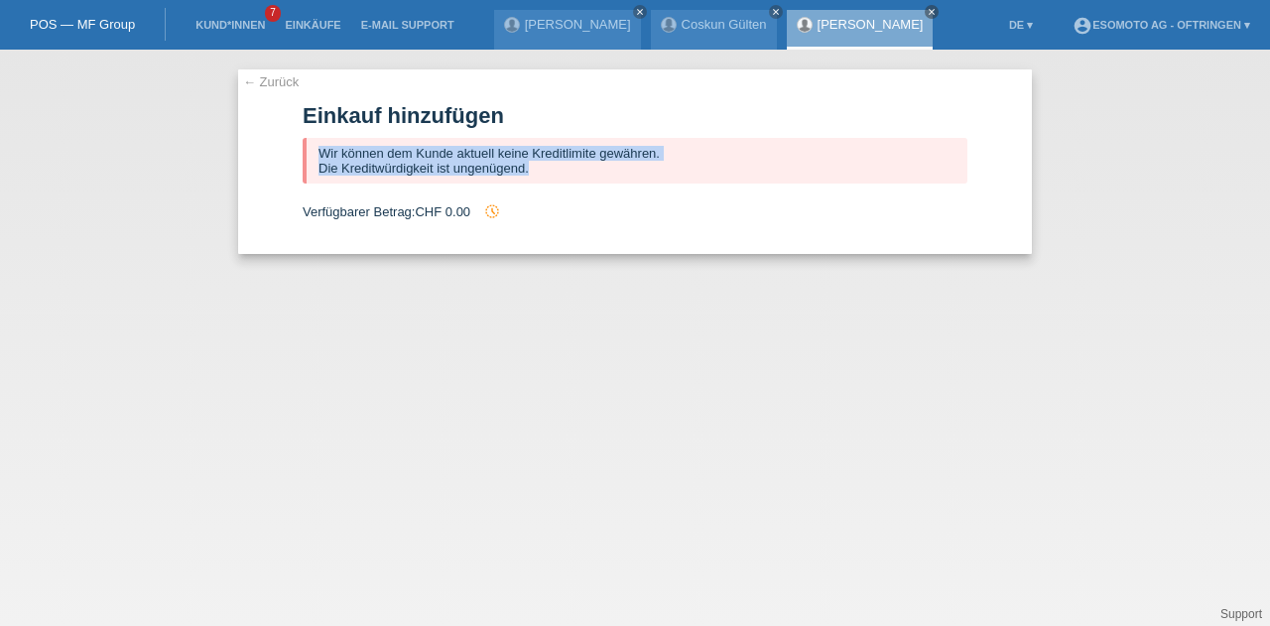
drag, startPoint x: 542, startPoint y: 167, endPoint x: 311, endPoint y: 158, distance: 231.4
click at [311, 158] on div "Wir können dem Kunde aktuell keine Kreditlimite gewähren. Die Kreditwürdigkeit …" at bounding box center [635, 161] width 665 height 46
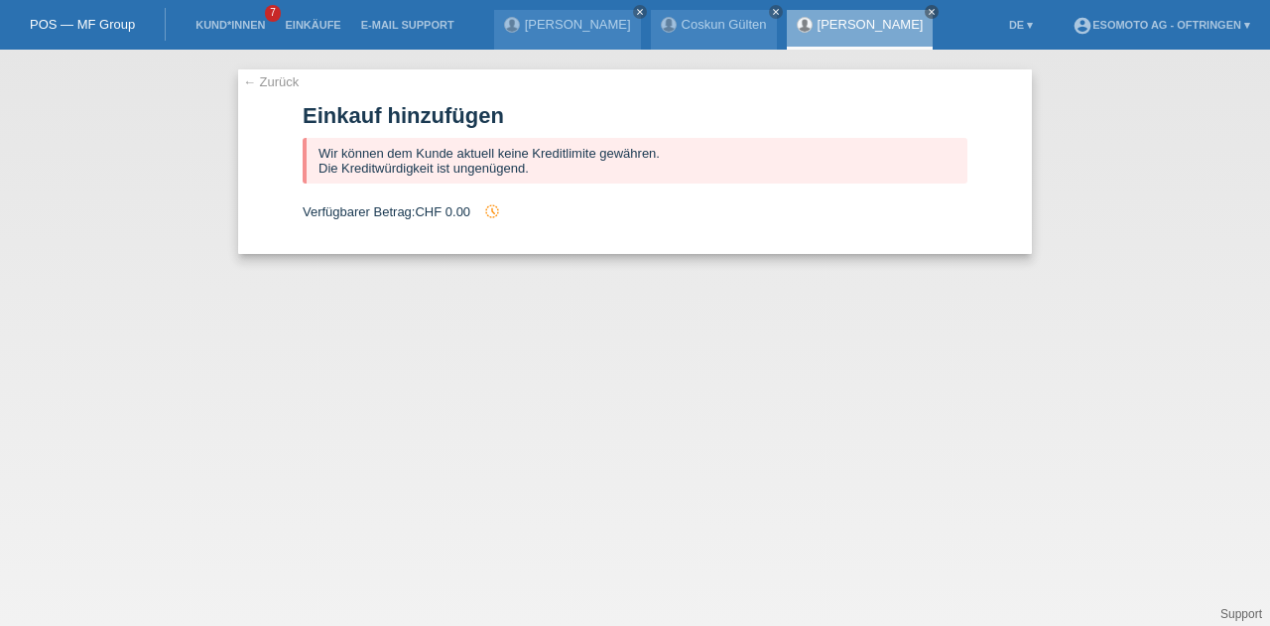
click at [597, 205] on div "Verfügbarer Betrag: CHF 0.00 history_toggle_off" at bounding box center [635, 211] width 665 height 16
